Goal: Use online tool/utility: Utilize a website feature to perform a specific function

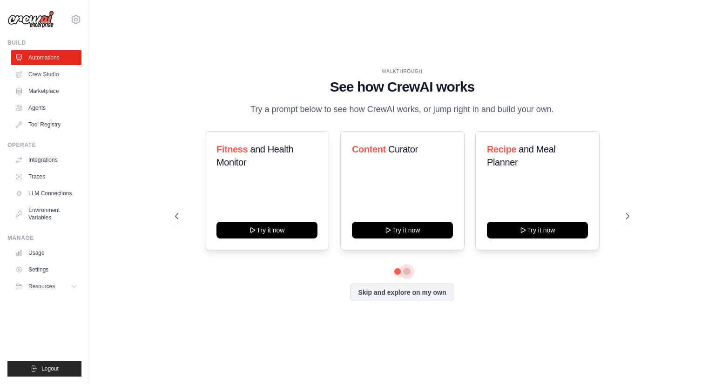
click at [407, 273] on button at bounding box center [406, 271] width 7 height 7
click at [396, 273] on button at bounding box center [397, 272] width 7 height 7
click at [406, 272] on button at bounding box center [407, 272] width 7 height 7
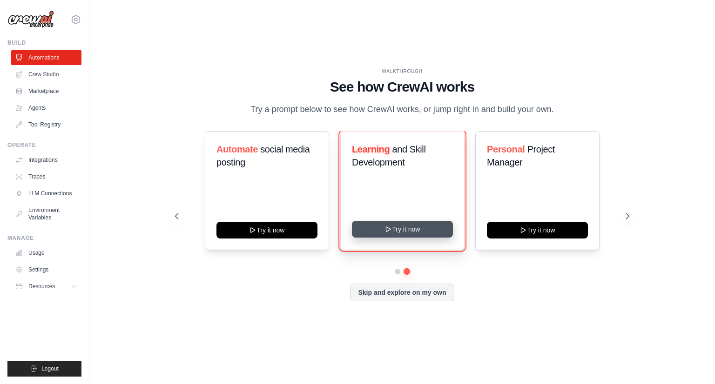
click at [417, 231] on button "Try it now" at bounding box center [402, 229] width 101 height 17
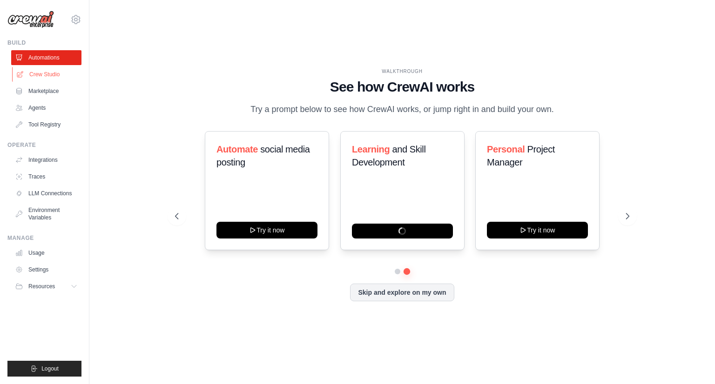
click at [44, 77] on link "Crew Studio" at bounding box center [47, 74] width 70 height 15
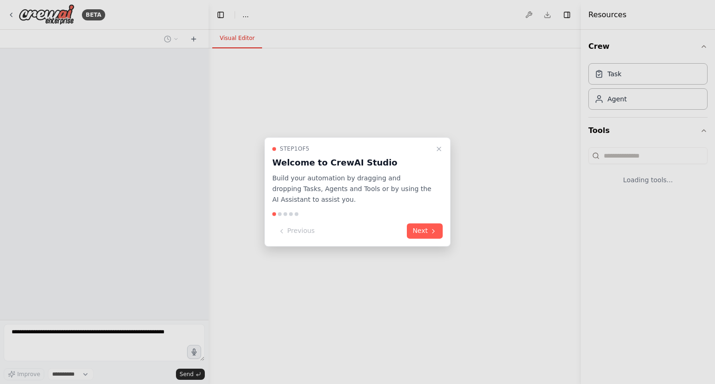
select select "****"
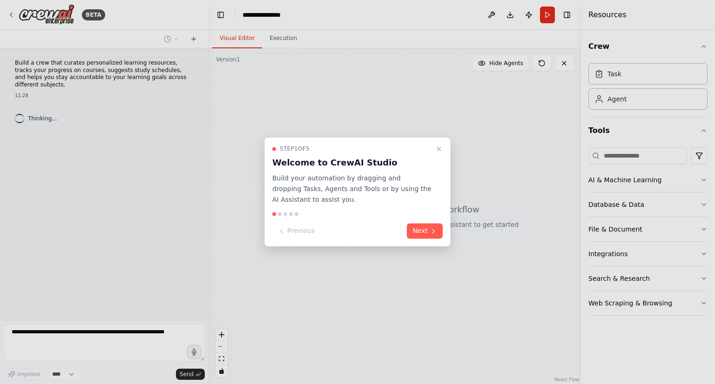
click at [417, 231] on button "Next" at bounding box center [425, 231] width 36 height 15
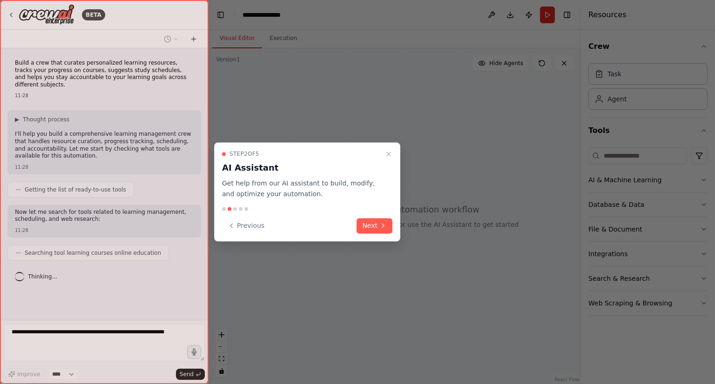
click at [394, 229] on div "Step 2 of 5 AI Assistant Get help from our AI assistant to build, modify, and o…" at bounding box center [307, 191] width 186 height 99
click at [386, 229] on button "Next" at bounding box center [375, 225] width 36 height 15
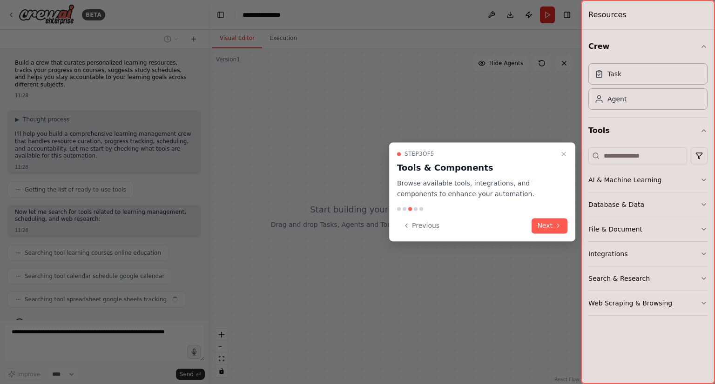
scroll to position [10, 0]
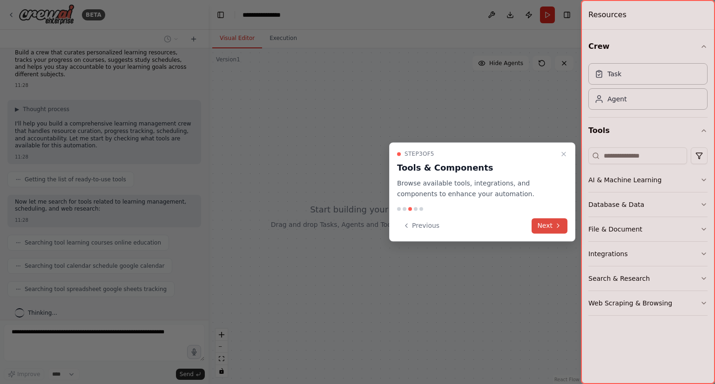
click at [546, 231] on button "Next" at bounding box center [550, 225] width 36 height 15
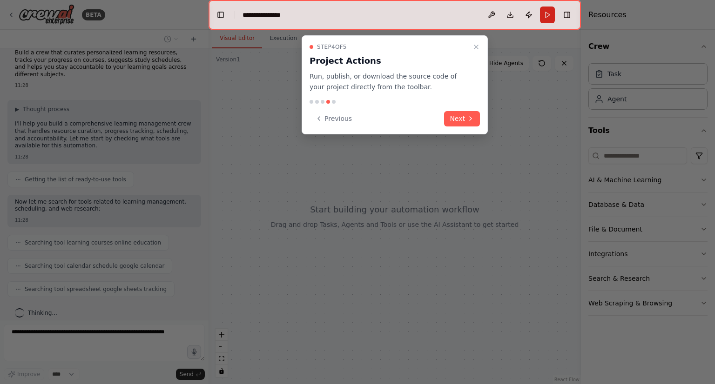
click at [445, 126] on div "Previous Next" at bounding box center [395, 118] width 170 height 15
click at [454, 120] on button "Next" at bounding box center [462, 118] width 36 height 15
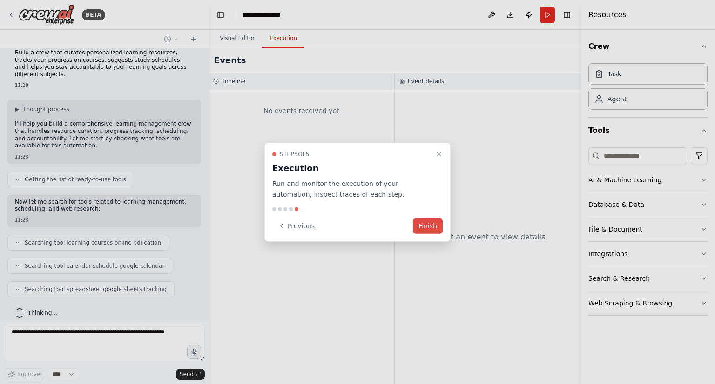
drag, startPoint x: 423, startPoint y: 216, endPoint x: 425, endPoint y: 222, distance: 6.7
click at [423, 216] on div "Step 5 of 5 Execution Run and monitor the execution of your automation, inspect…" at bounding box center [357, 192] width 186 height 99
click at [426, 223] on button "Finish" at bounding box center [428, 225] width 30 height 15
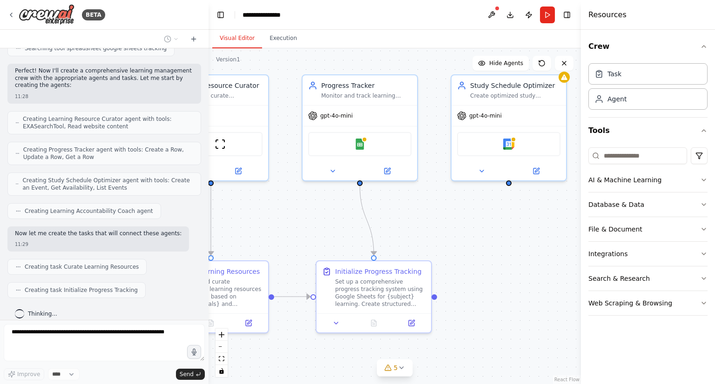
scroll to position [274, 0]
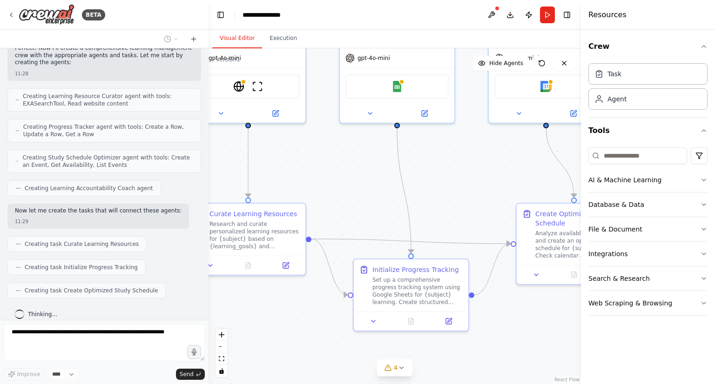
drag, startPoint x: 536, startPoint y: 229, endPoint x: 471, endPoint y: 151, distance: 101.8
click at [471, 151] on div ".deletable-edge-delete-btn { width: 20px; height: 20px; border: 0px solid #ffff…" at bounding box center [395, 216] width 372 height 336
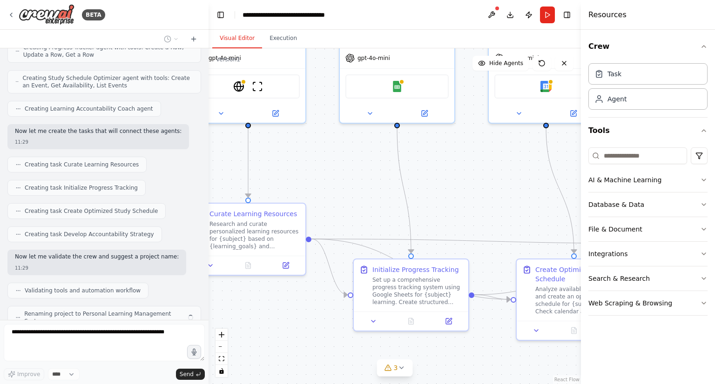
scroll to position [377, 0]
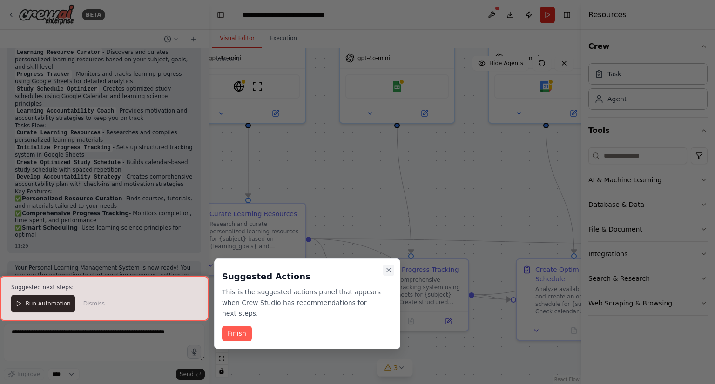
click at [391, 270] on icon "Close walkthrough" at bounding box center [388, 270] width 7 height 7
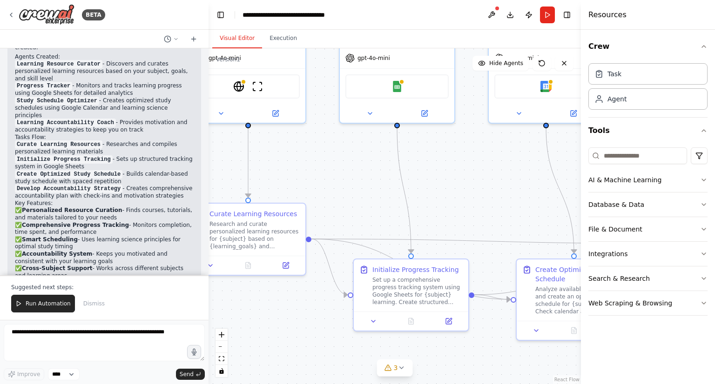
scroll to position [663, 0]
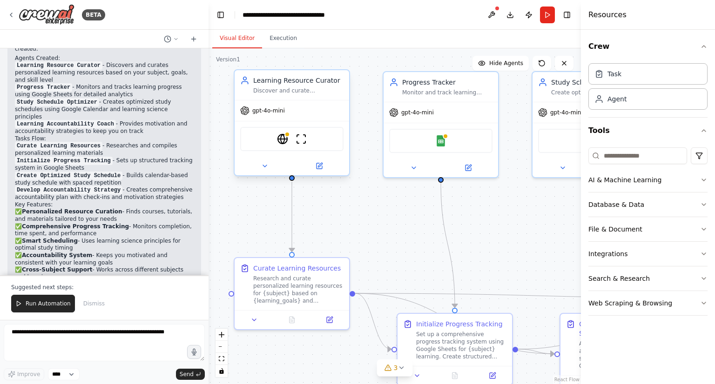
drag, startPoint x: 346, startPoint y: 200, endPoint x: 337, endPoint y: 121, distance: 79.6
click at [390, 254] on div ".deletable-edge-delete-btn { width: 20px; height: 20px; border: 0px solid #ffff…" at bounding box center [395, 216] width 372 height 336
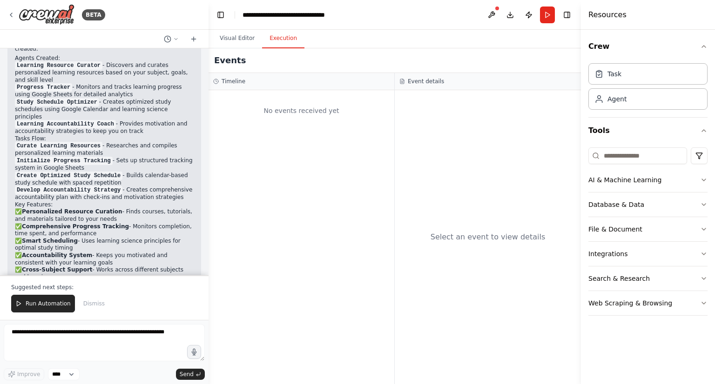
click at [285, 40] on button "Execution" at bounding box center [283, 39] width 42 height 20
click at [246, 32] on button "Visual Editor" at bounding box center [237, 39] width 50 height 20
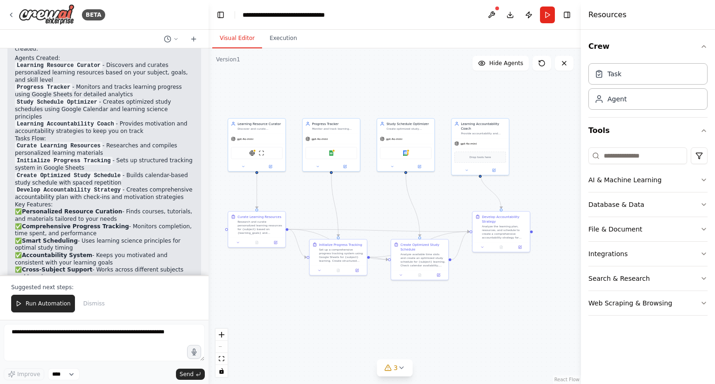
drag, startPoint x: 438, startPoint y: 195, endPoint x: 372, endPoint y: 196, distance: 65.6
click at [372, 196] on div ".deletable-edge-delete-btn { width: 20px; height: 20px; border: 0px solid #ffff…" at bounding box center [395, 216] width 372 height 336
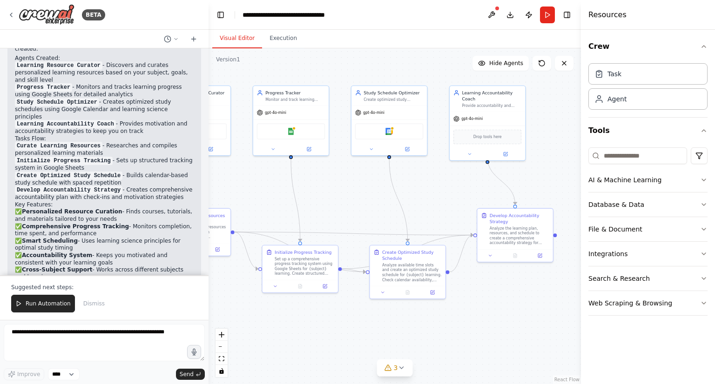
click at [708, 248] on div "Crew Task Agent Tools AI & Machine Learning Database & Data File & Document Int…" at bounding box center [648, 207] width 134 height 355
click at [703, 252] on icon "button" at bounding box center [703, 253] width 7 height 7
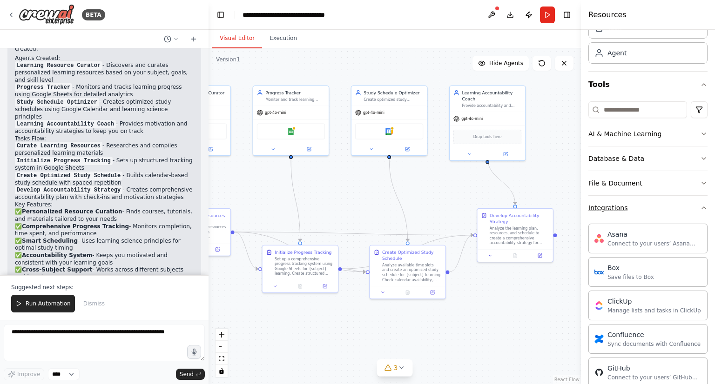
scroll to position [0, 0]
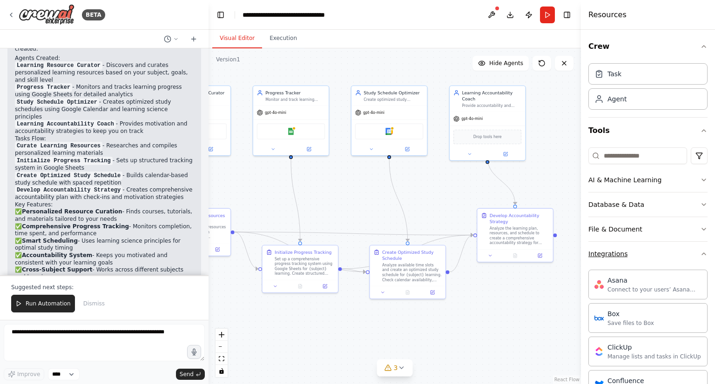
click at [675, 252] on button "Integrations" at bounding box center [647, 254] width 119 height 24
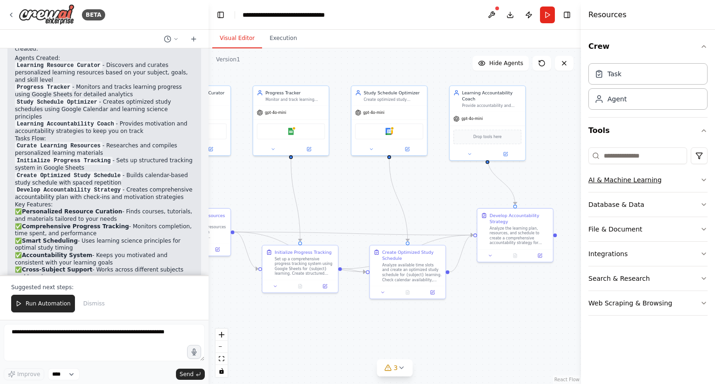
click at [676, 181] on button "AI & Machine Learning" at bounding box center [647, 180] width 119 height 24
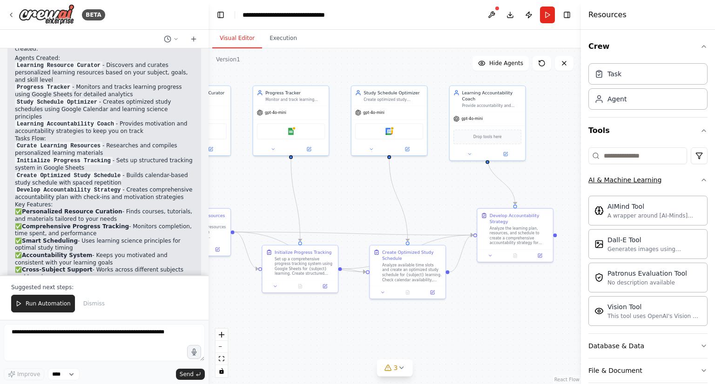
click at [676, 179] on button "AI & Machine Learning" at bounding box center [647, 180] width 119 height 24
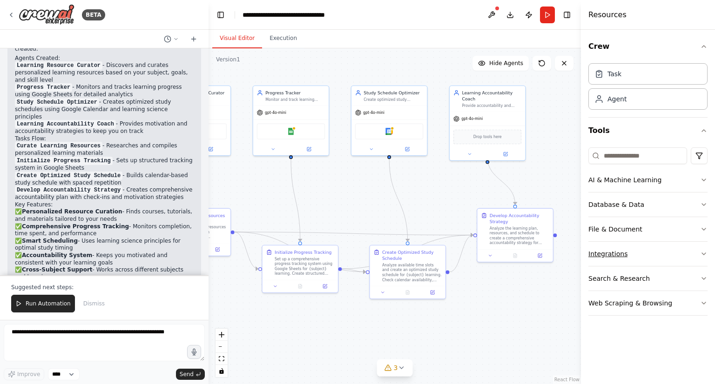
click at [674, 248] on button "Integrations" at bounding box center [647, 254] width 119 height 24
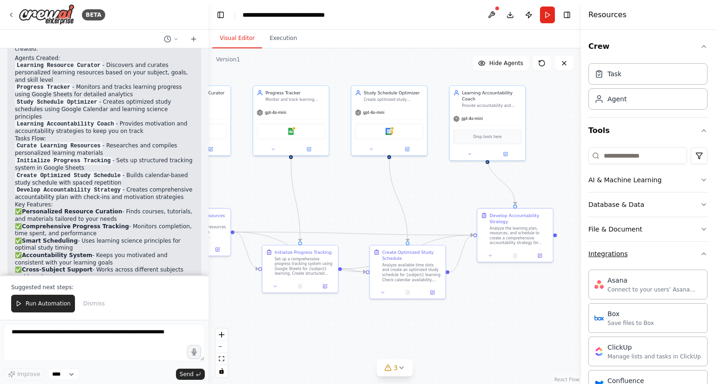
click at [660, 252] on button "Integrations" at bounding box center [647, 254] width 119 height 24
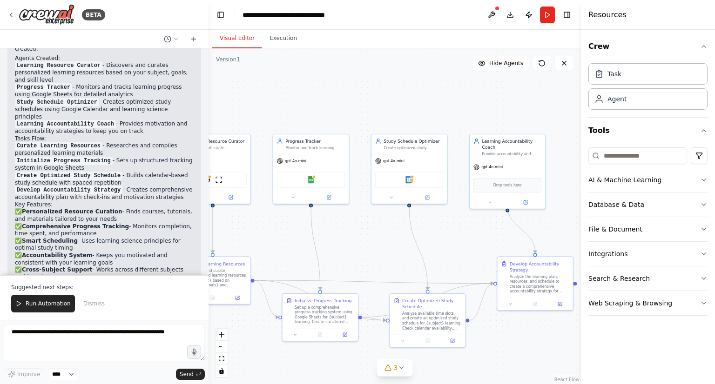
drag, startPoint x: 506, startPoint y: 282, endPoint x: 526, endPoint y: 330, distance: 52.4
click at [526, 330] on div ".deletable-edge-delete-btn { width: 20px; height: 20px; border: 0px solid #ffff…" at bounding box center [395, 216] width 372 height 336
click at [231, 61] on div "Version 1" at bounding box center [228, 59] width 24 height 7
click at [233, 58] on div "Version 1" at bounding box center [228, 59] width 24 height 7
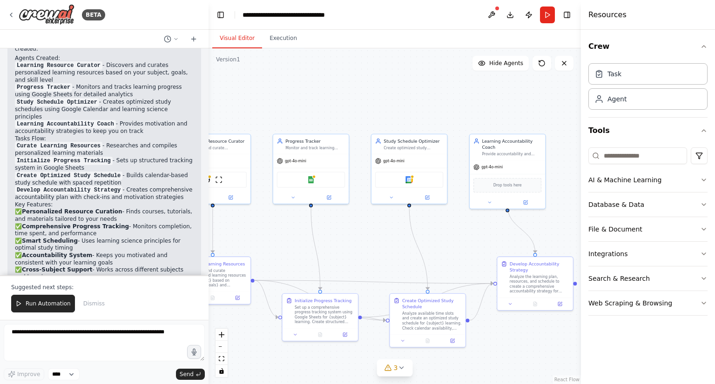
click at [238, 60] on div "Version 1" at bounding box center [228, 59] width 24 height 7
click at [280, 15] on div "**********" at bounding box center [295, 14] width 105 height 9
click at [337, 86] on div ".deletable-edge-delete-btn { width: 20px; height: 20px; border: 0px solid #ffff…" at bounding box center [395, 216] width 372 height 336
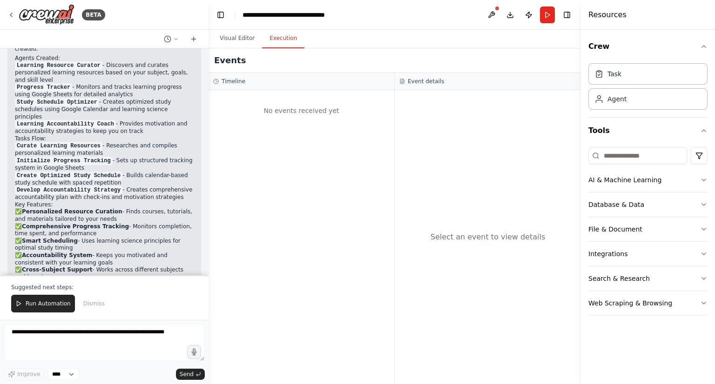
click at [293, 37] on button "Execution" at bounding box center [283, 39] width 42 height 20
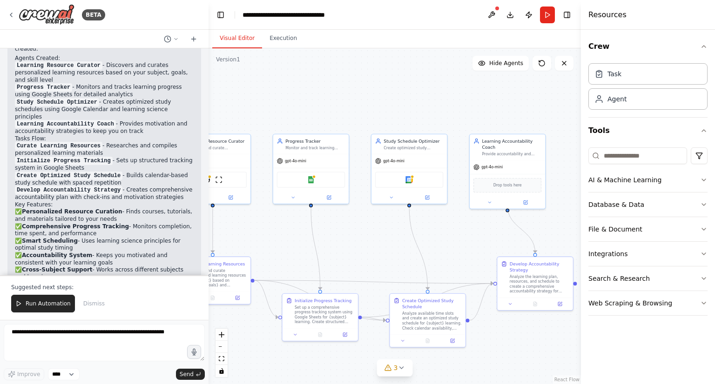
click at [242, 36] on button "Visual Editor" at bounding box center [237, 39] width 50 height 20
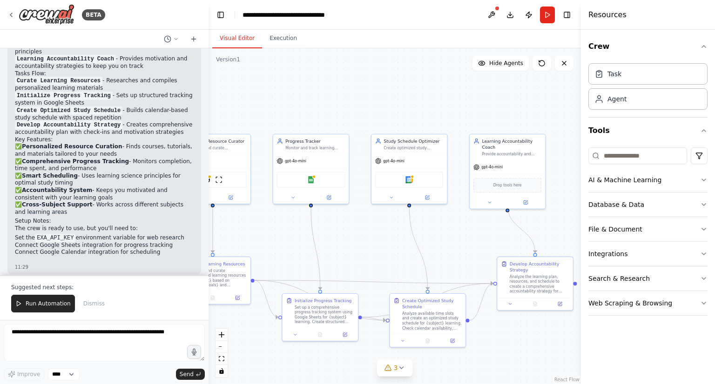
scroll to position [756, 0]
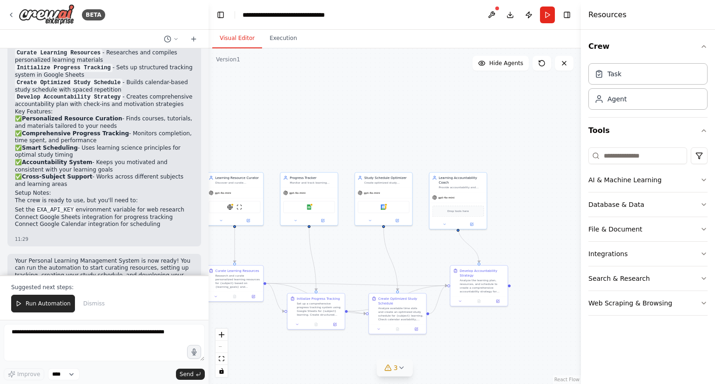
click at [404, 370] on icon at bounding box center [401, 367] width 7 height 7
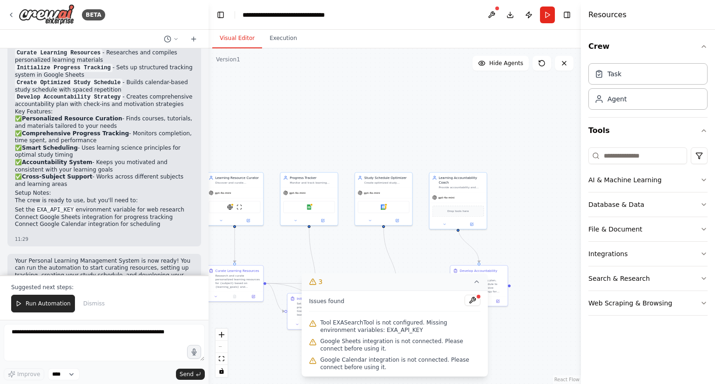
click at [507, 352] on div ".deletable-edge-delete-btn { width: 20px; height: 20px; border: 0px solid #ffff…" at bounding box center [395, 216] width 372 height 336
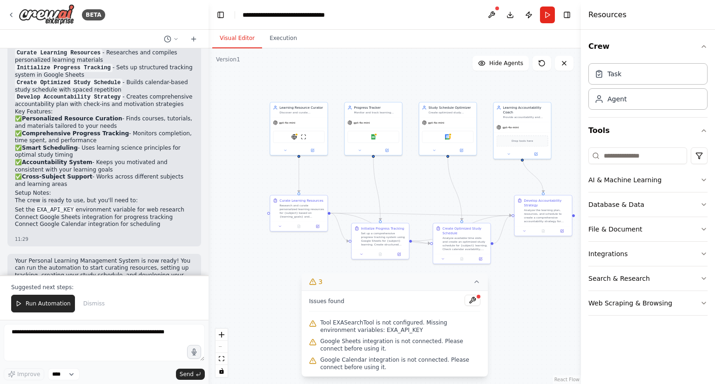
drag, startPoint x: 347, startPoint y: 253, endPoint x: 411, endPoint y: 182, distance: 95.5
click at [411, 182] on div ".deletable-edge-delete-btn { width: 20px; height: 20px; border: 0px solid #ffff…" at bounding box center [395, 216] width 372 height 336
click at [350, 175] on div ".deletable-edge-delete-btn { width: 20px; height: 20px; border: 0px solid #ffff…" at bounding box center [395, 216] width 372 height 336
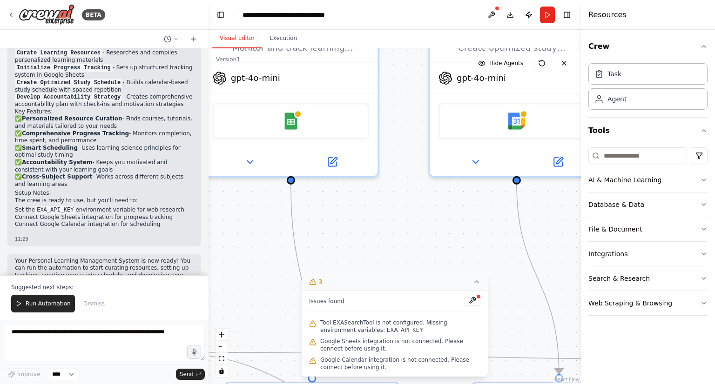
drag, startPoint x: 412, startPoint y: 165, endPoint x: 392, endPoint y: 283, distance: 120.0
click at [392, 283] on div "Version 1 Show Tools Hide Agents .deletable-edge-delete-btn { width: 20px; heig…" at bounding box center [395, 216] width 372 height 336
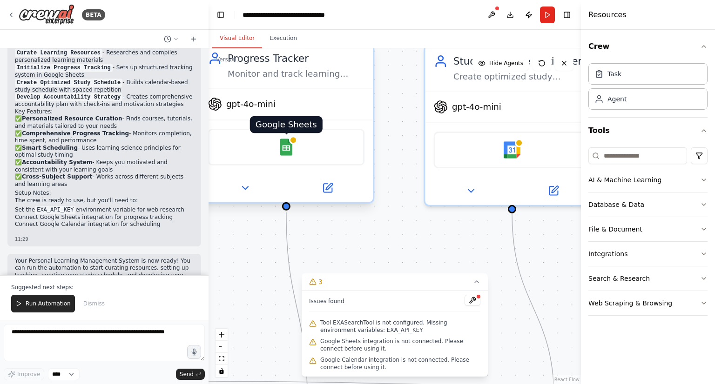
click at [286, 146] on img at bounding box center [286, 147] width 17 height 17
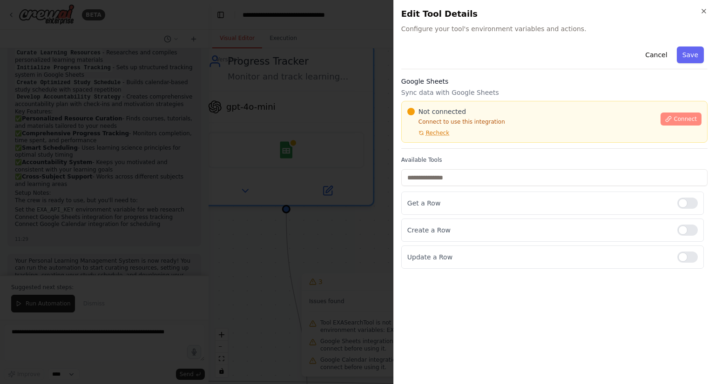
click at [683, 119] on span "Connect" at bounding box center [685, 118] width 23 height 7
click at [679, 120] on span "Connect" at bounding box center [685, 118] width 23 height 7
click at [436, 135] on span "Recheck" at bounding box center [437, 132] width 23 height 7
click at [525, 97] on div "Google Sheets Sync data with Google Sheets Not connected Connect to use this in…" at bounding box center [554, 113] width 306 height 72
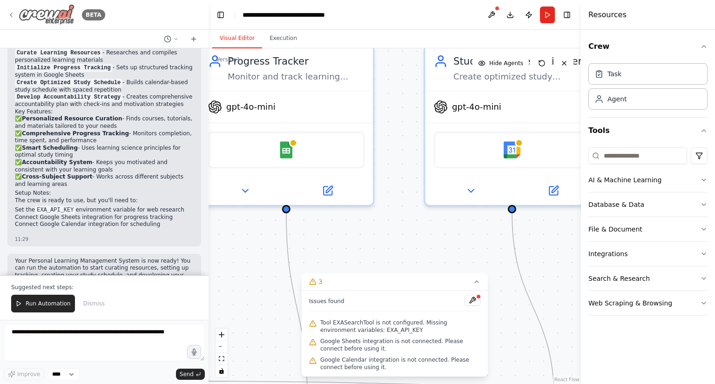
click at [32, 11] on img at bounding box center [47, 14] width 56 height 21
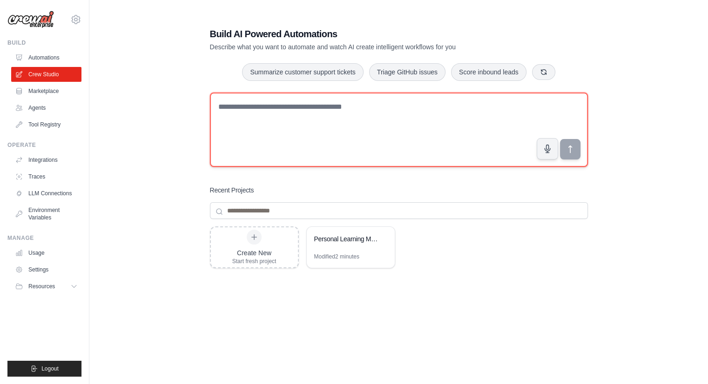
click at [324, 138] on textarea at bounding box center [399, 130] width 378 height 74
